Goal: Task Accomplishment & Management: Manage account settings

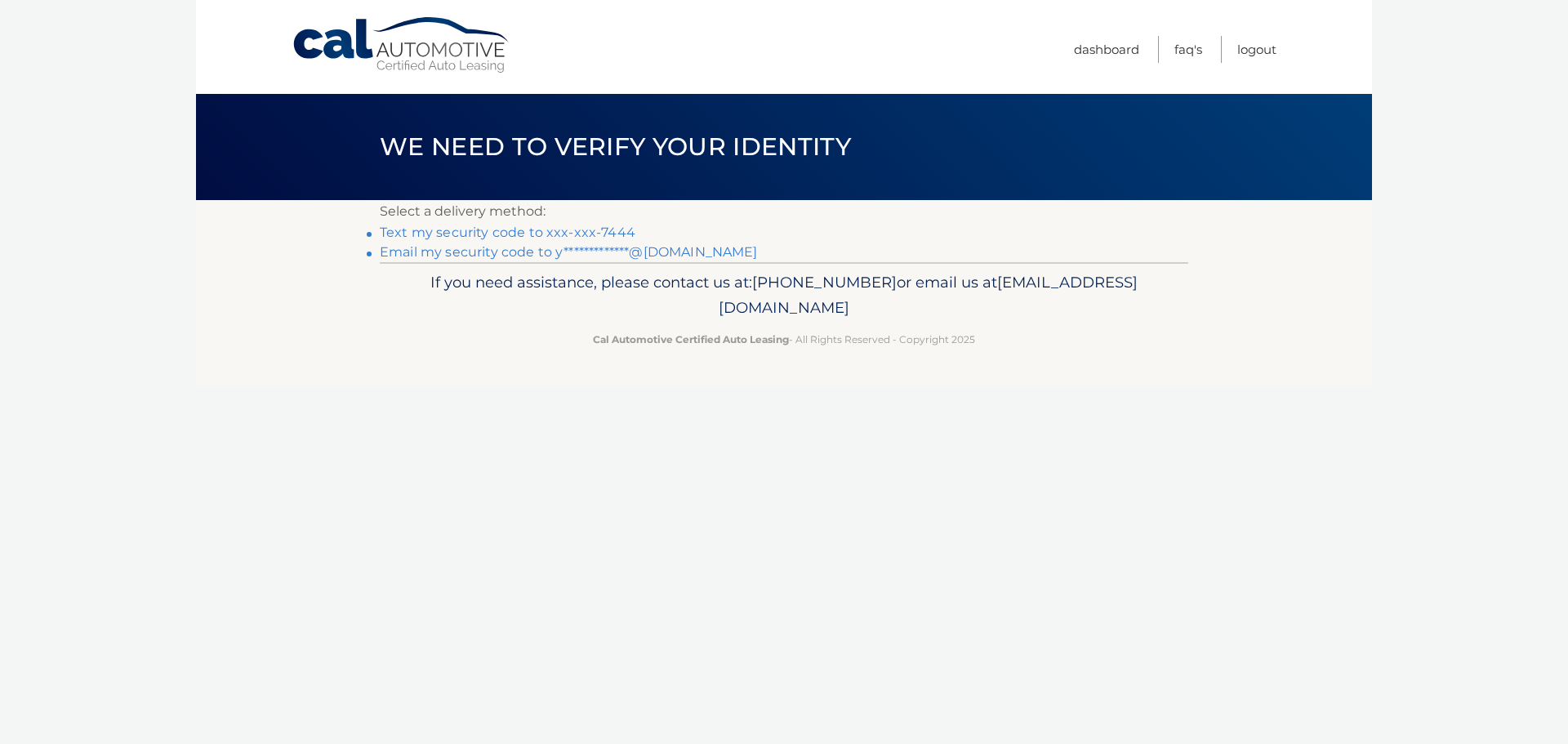
click at [401, 252] on link "**********" at bounding box center [569, 252] width 378 height 16
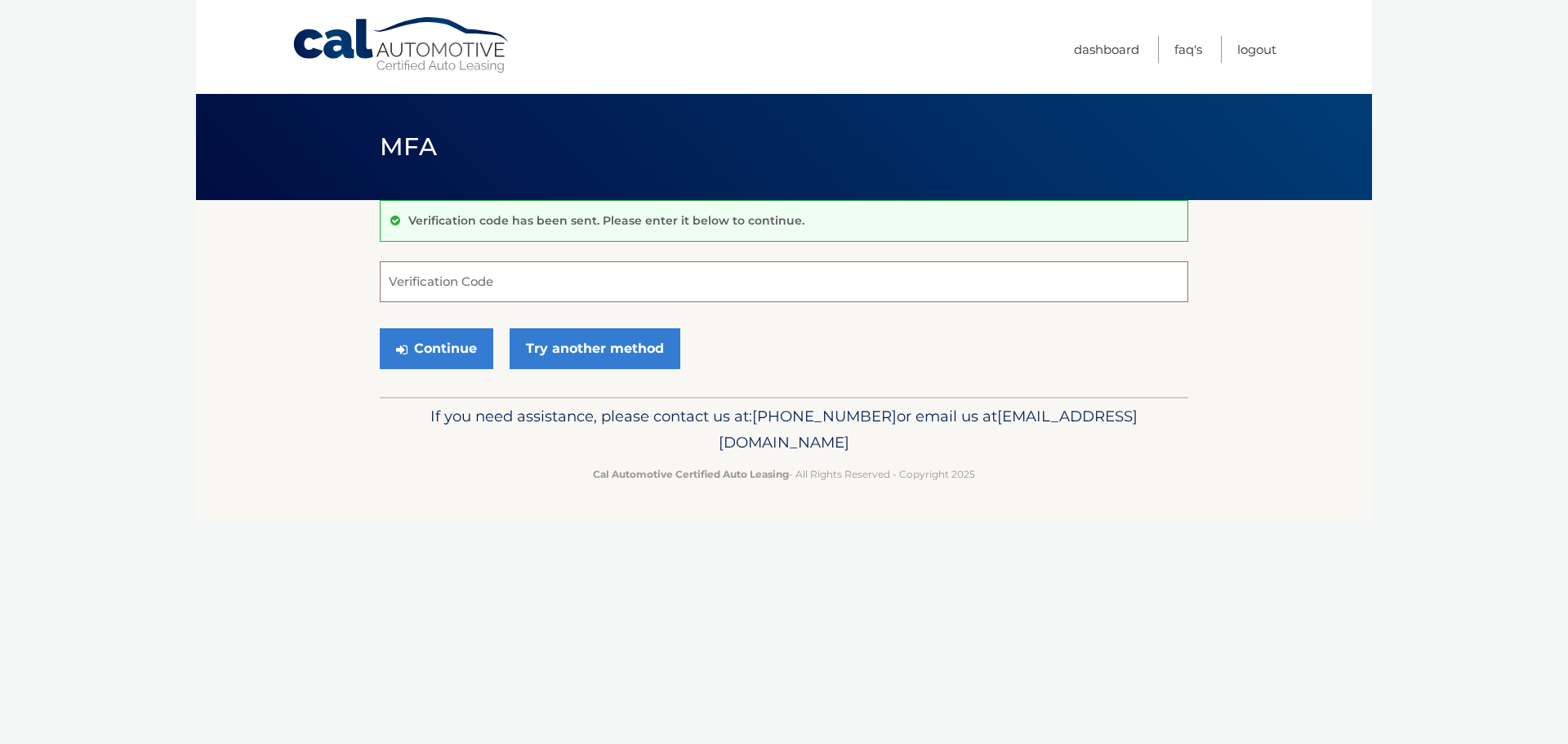
click at [471, 278] on input "Verification Code" at bounding box center [784, 281] width 809 height 41
type input "212380"
click at [427, 348] on button "Continue" at bounding box center [437, 348] width 114 height 41
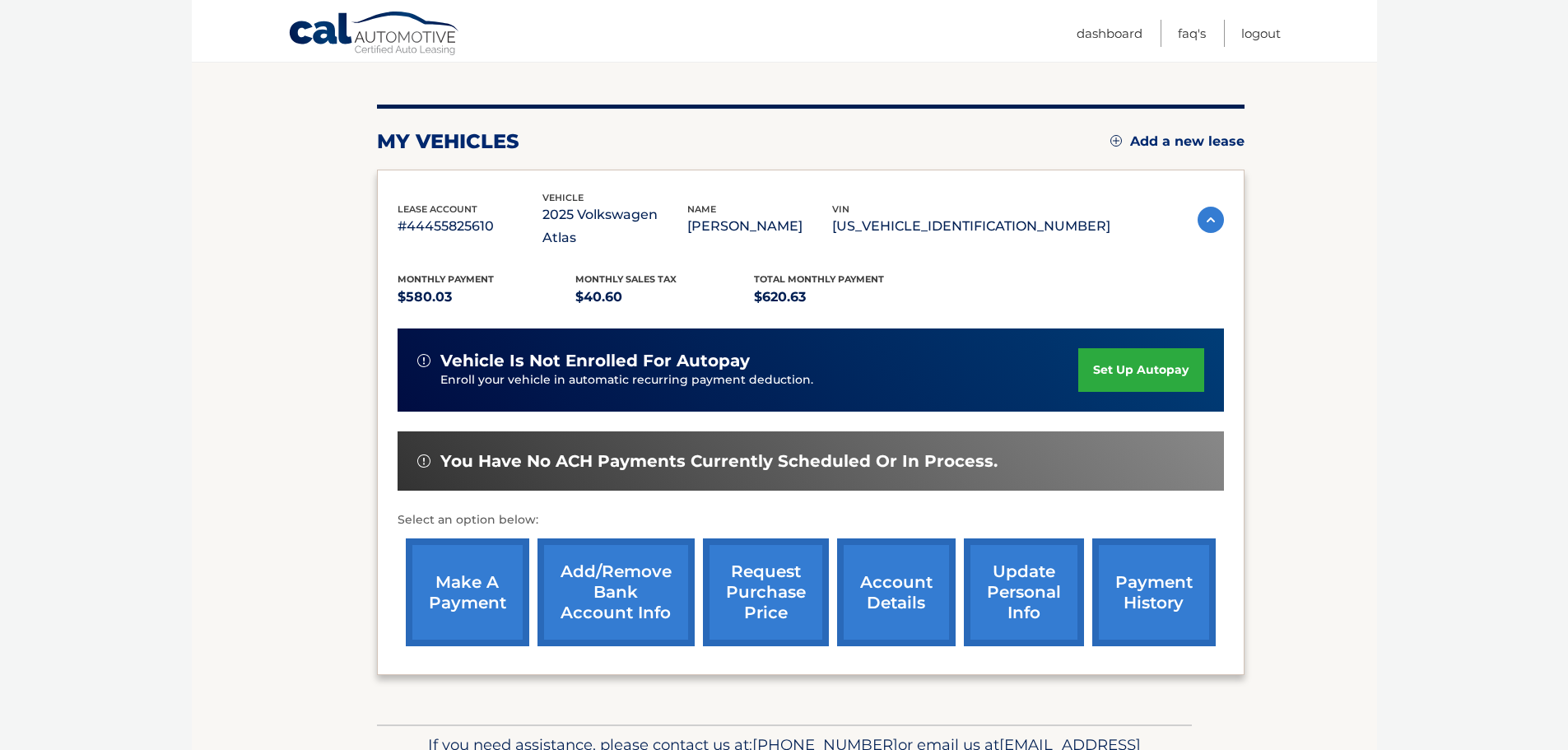
scroll to position [247, 0]
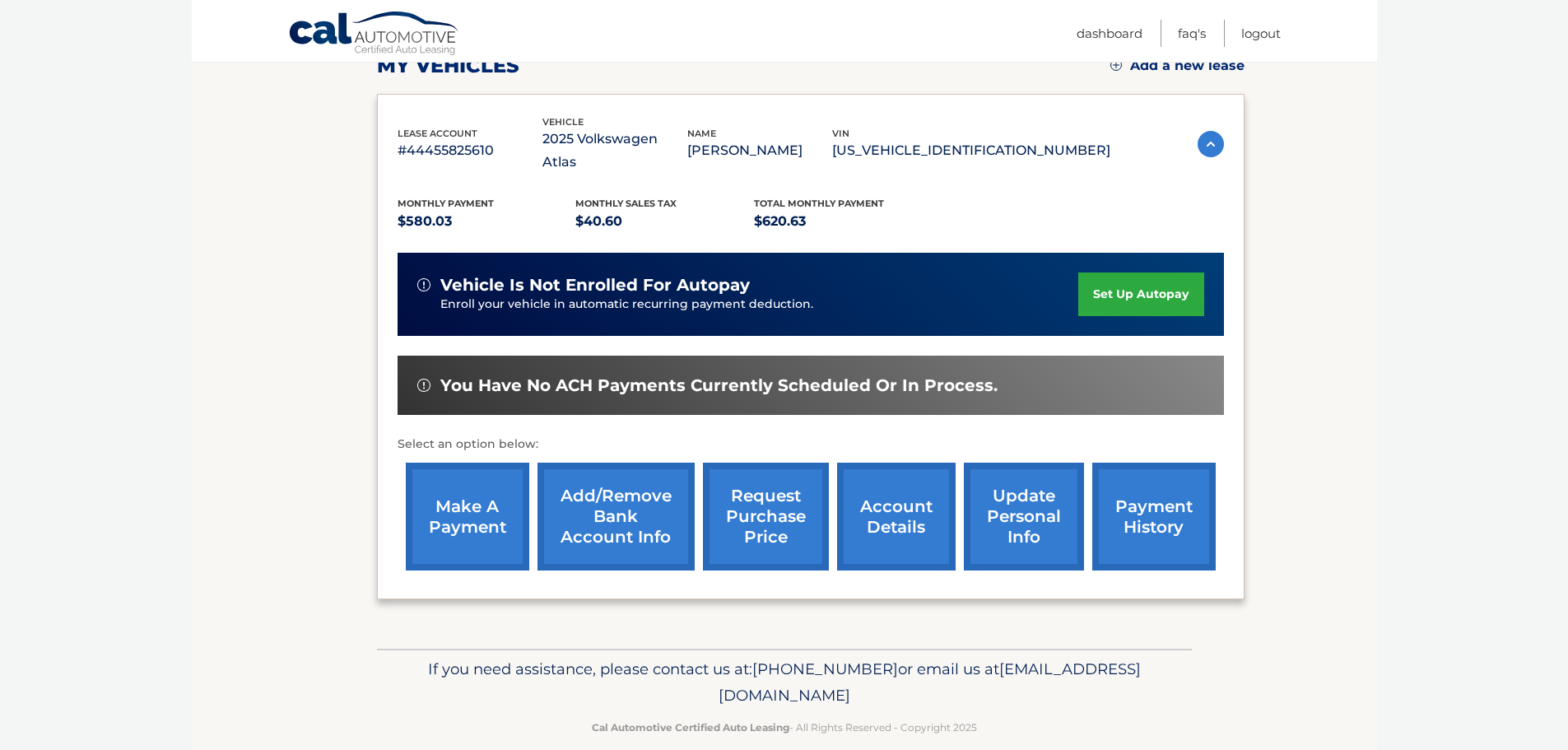
click at [448, 488] on link "make a payment" at bounding box center [467, 517] width 123 height 108
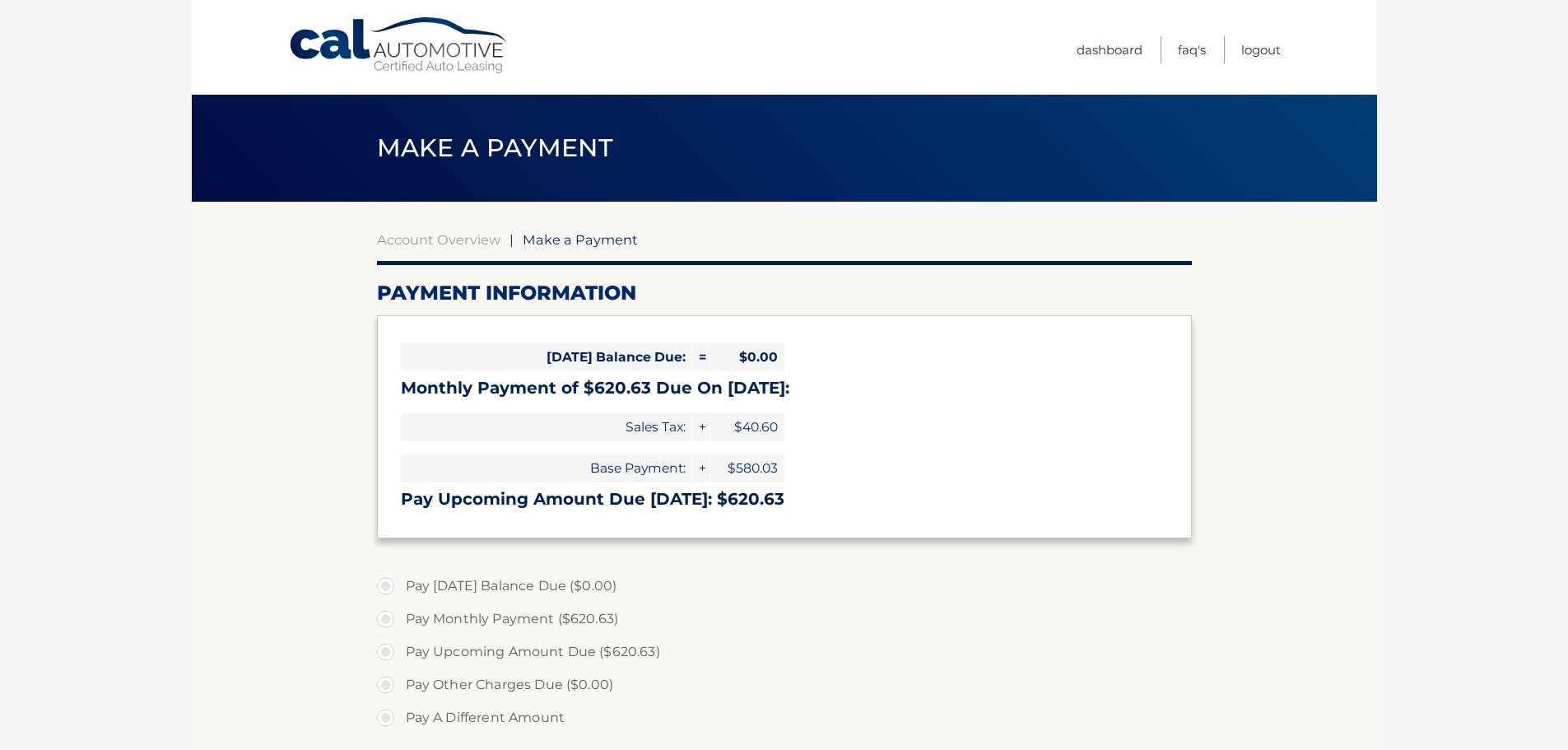
select select "N2U3OTc2MjYtZWVkYi00MmY2LTlhZTAtOTA5ZDZlMmM3OTg2"
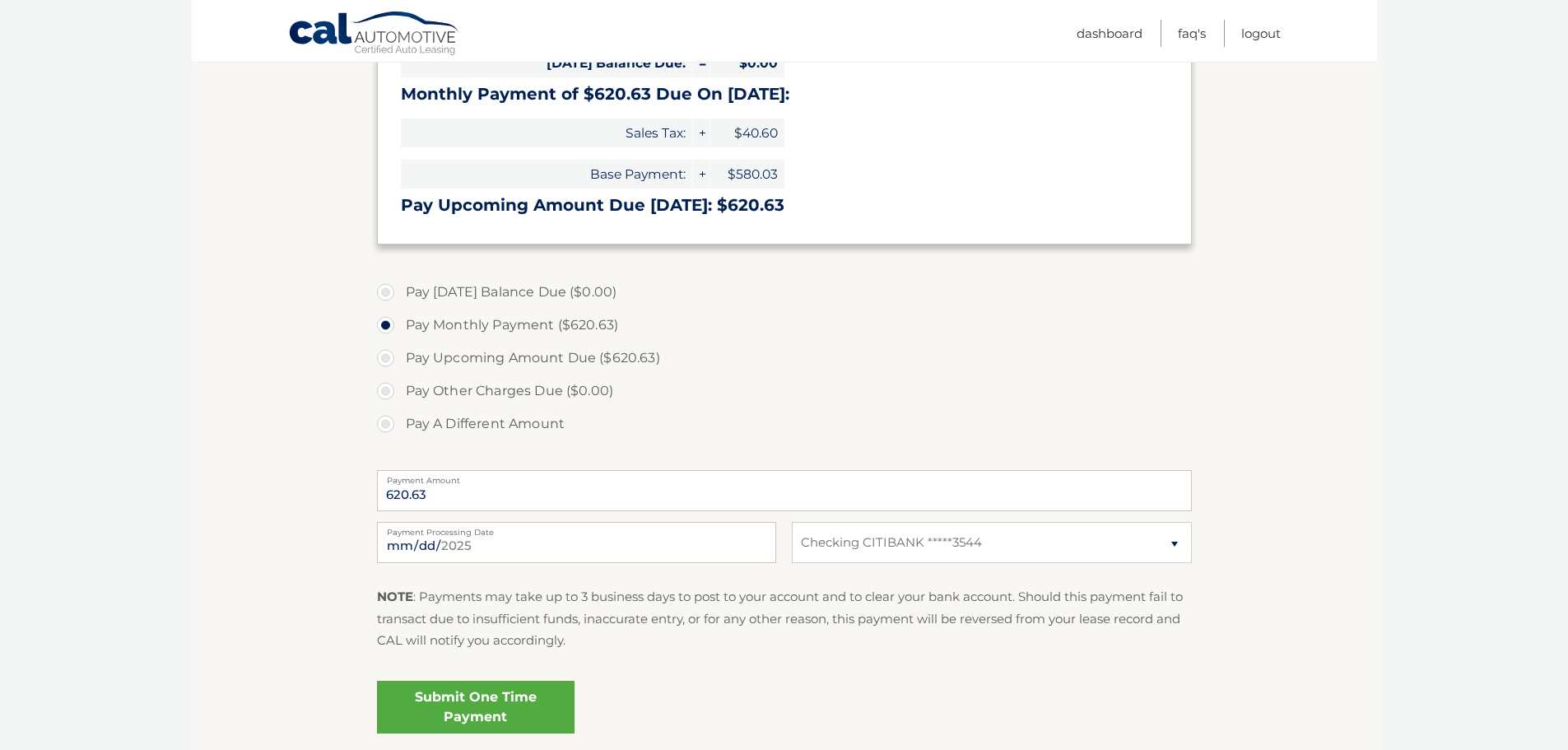
scroll to position [329, 0]
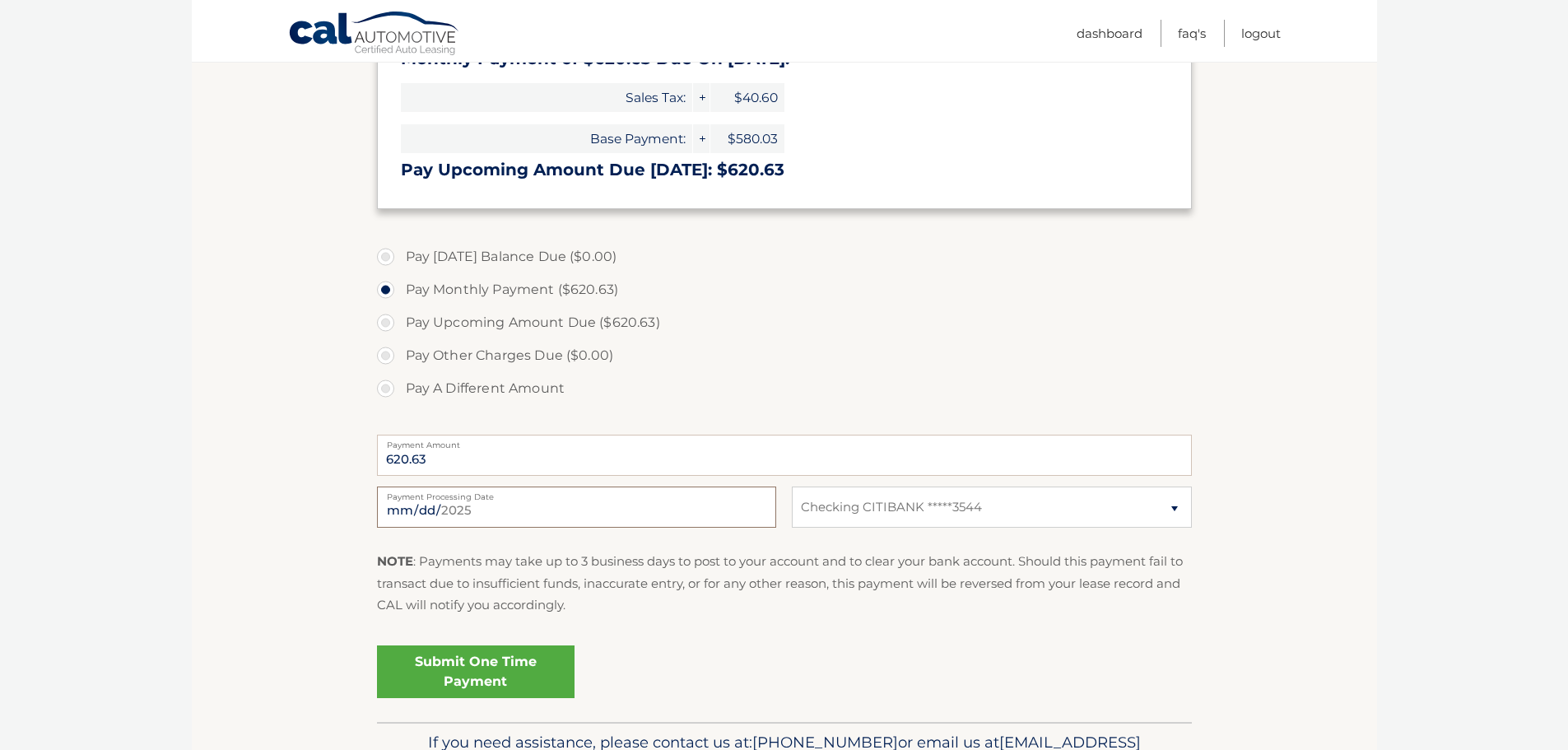
click at [400, 506] on input "2025-08-29" at bounding box center [577, 507] width 400 height 41
type input "2025-09-16"
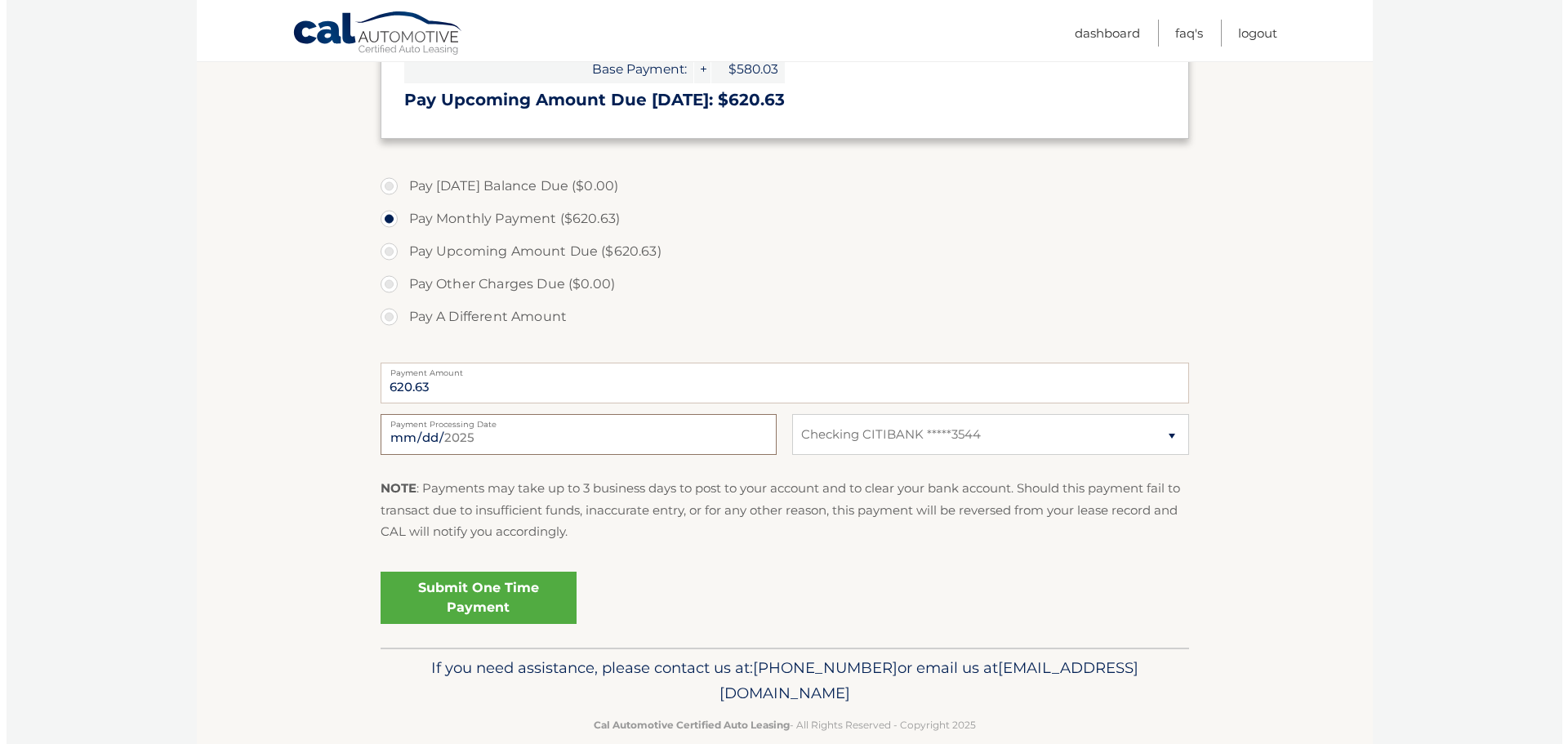
scroll to position [409, 0]
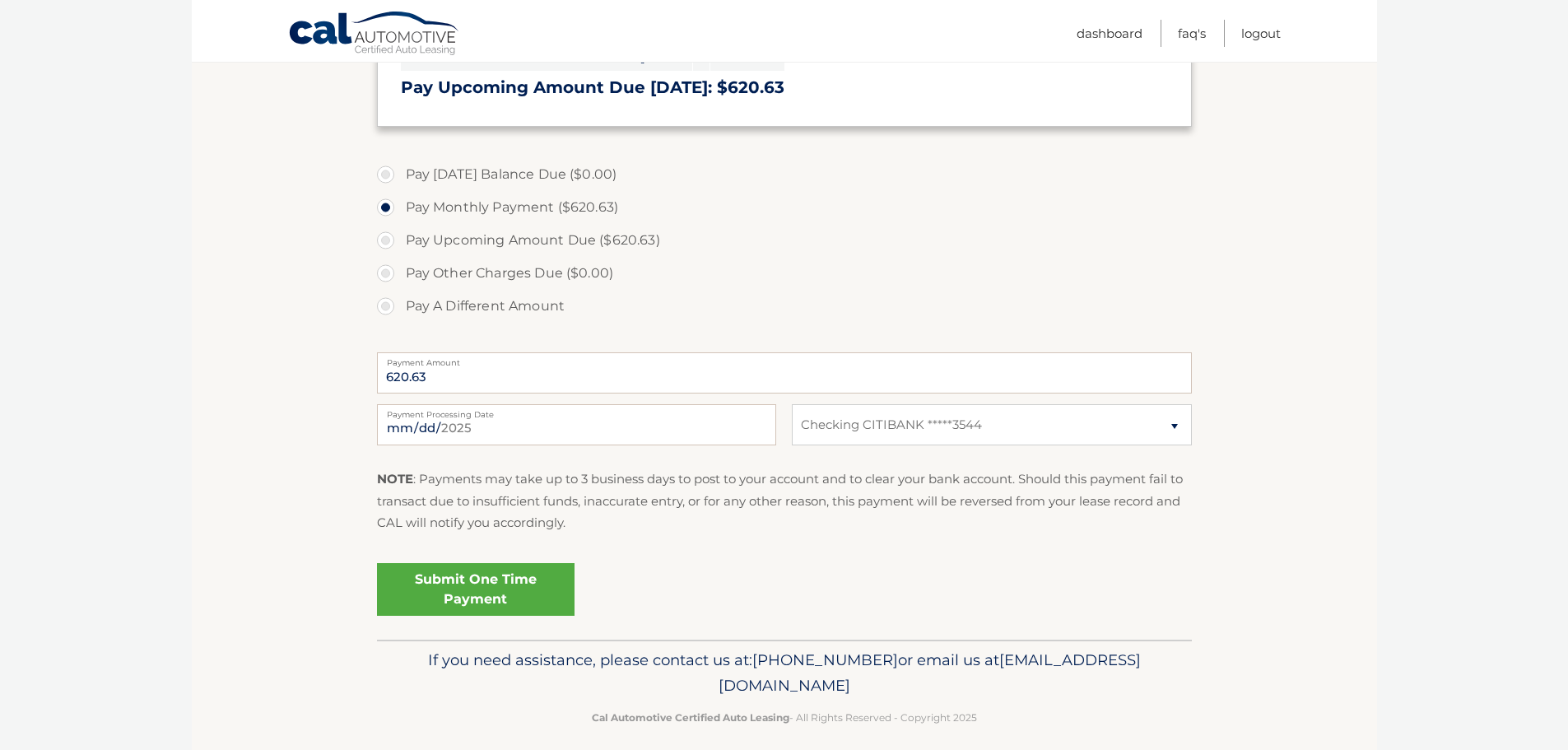
click at [462, 587] on link "Submit One Time Payment" at bounding box center [475, 589] width 197 height 53
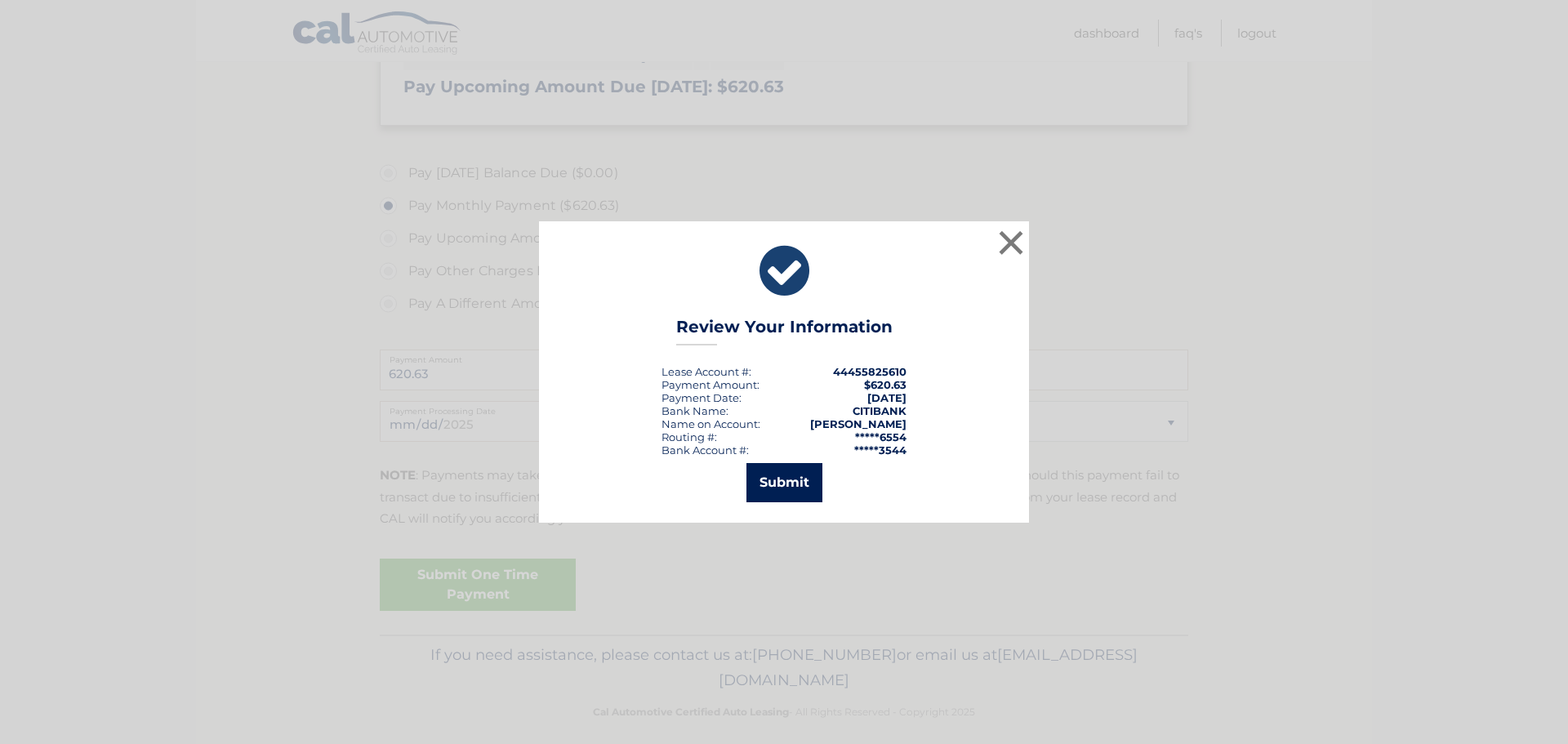
click at [781, 479] on button "Submit" at bounding box center [784, 482] width 76 height 39
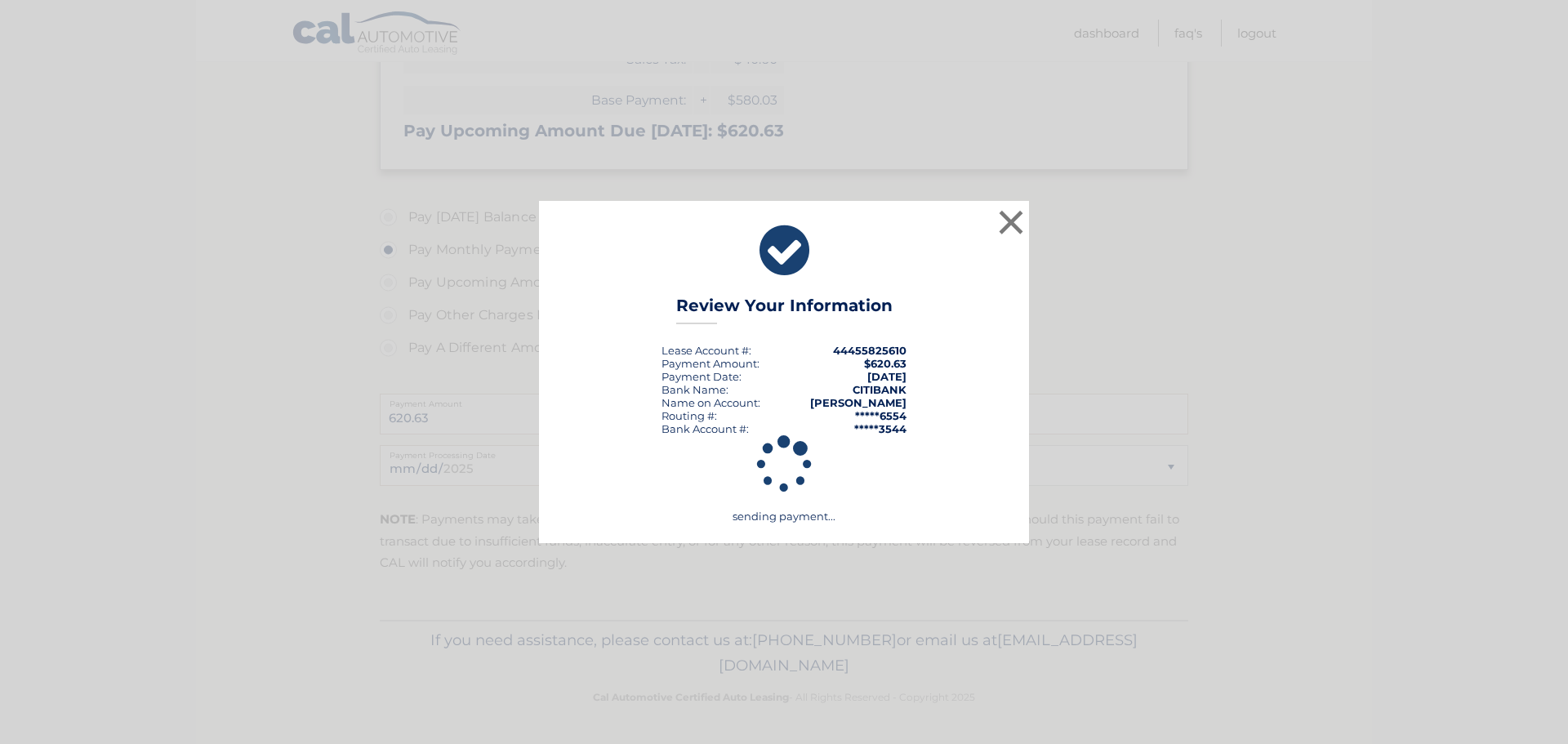
scroll to position [365, 0]
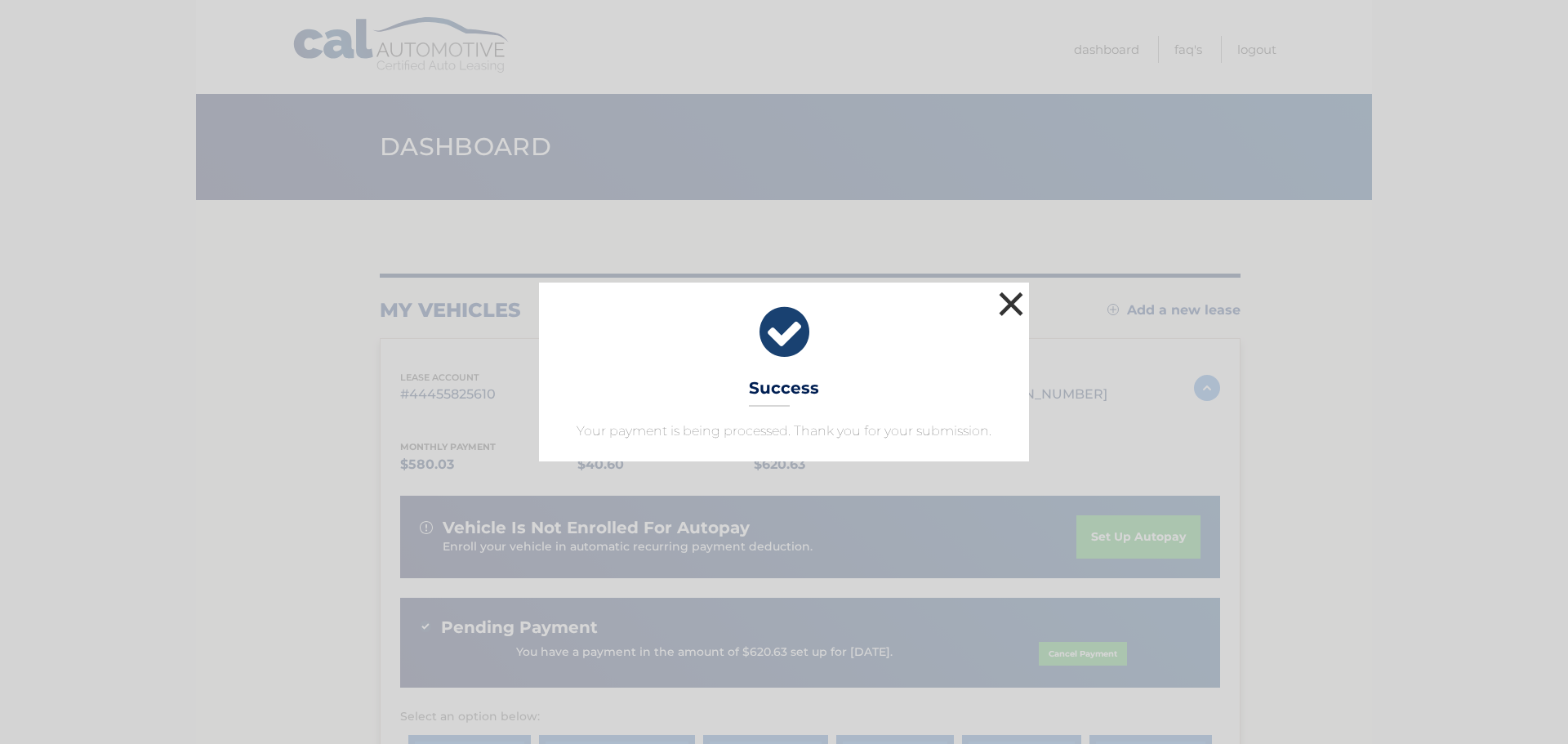
click at [1015, 299] on button "×" at bounding box center [1011, 304] width 33 height 33
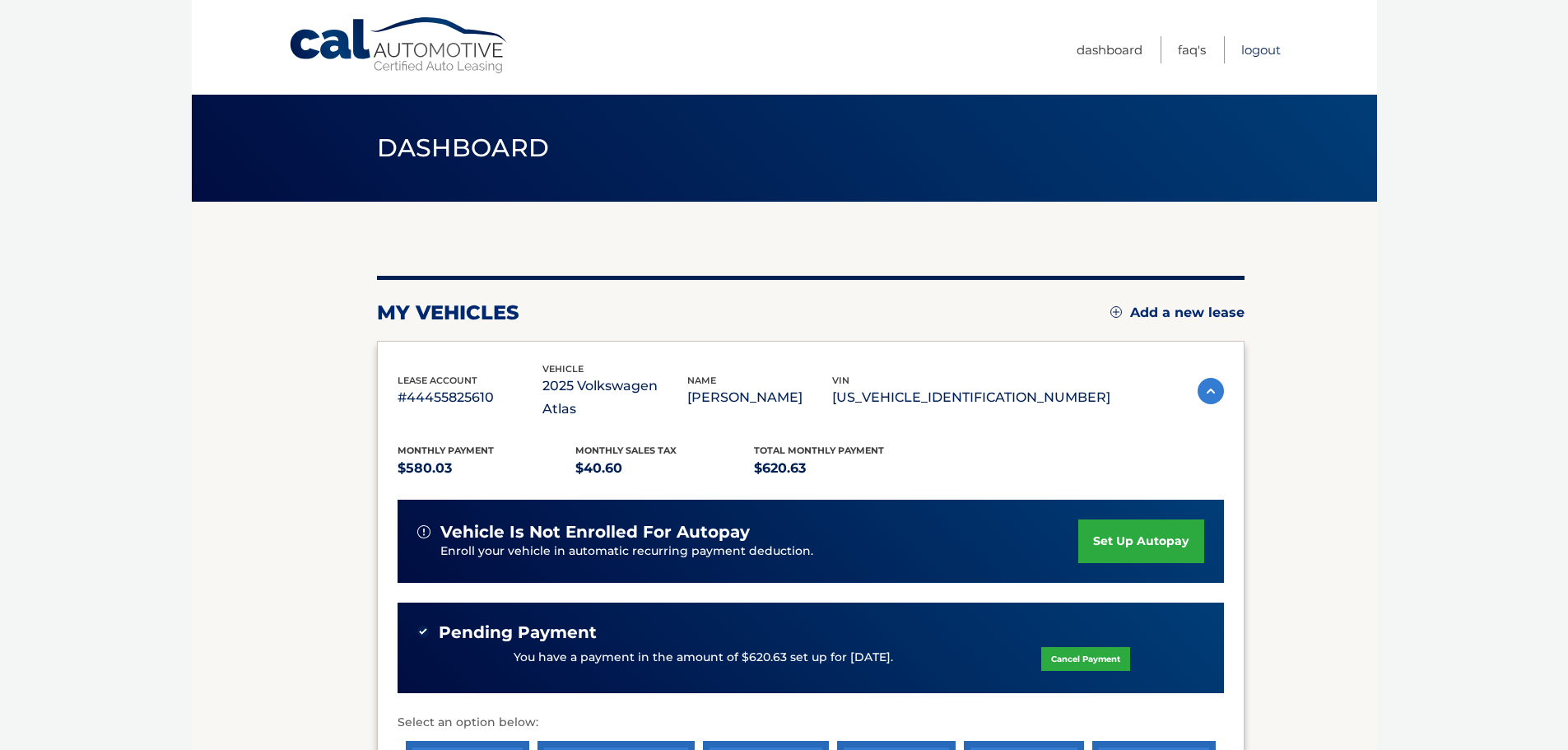
click at [1261, 53] on link "Logout" at bounding box center [1260, 50] width 39 height 27
